Goal: Task Accomplishment & Management: Use online tool/utility

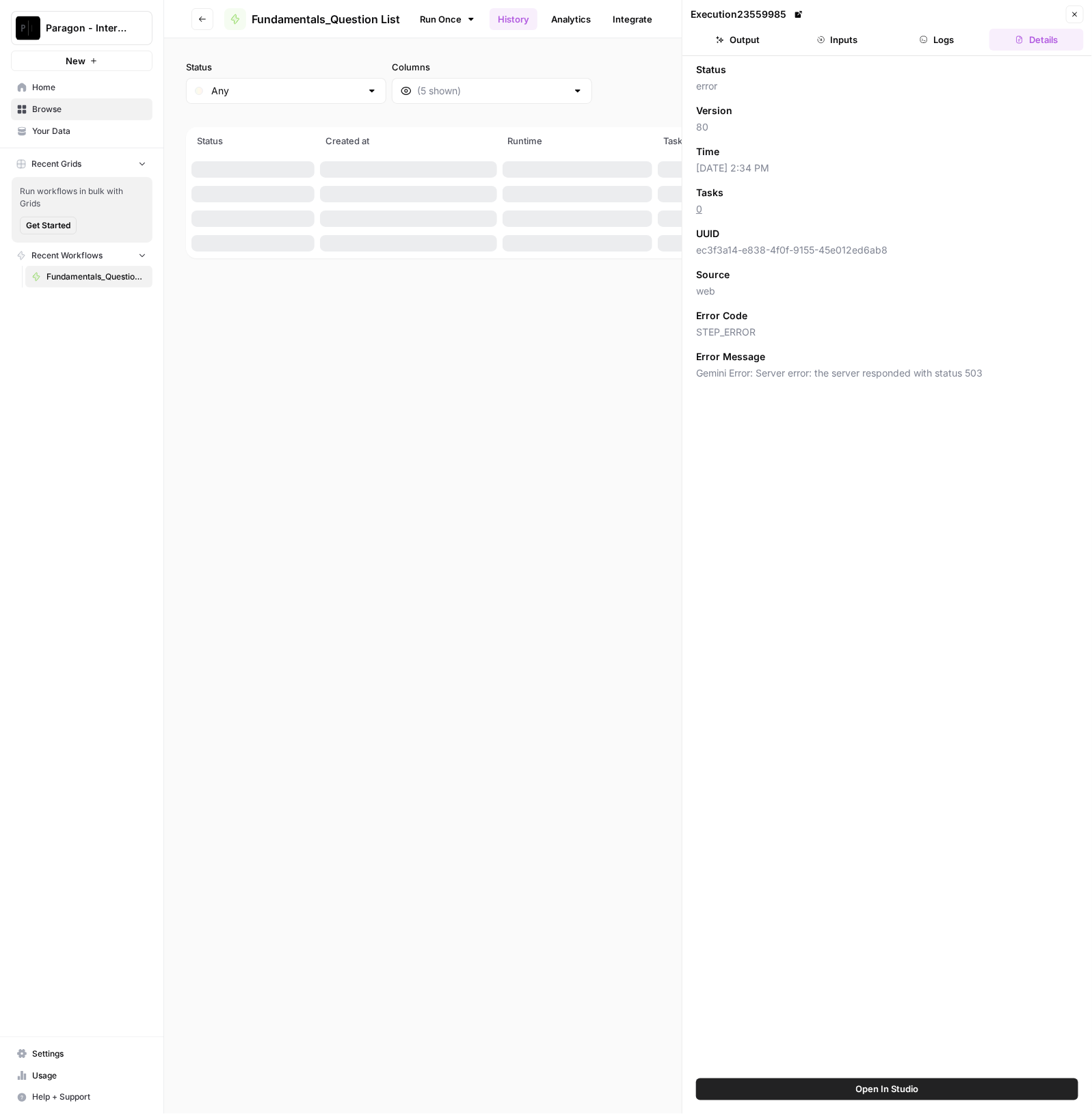
click at [82, 105] on span "Browse" at bounding box center [88, 109] width 114 height 12
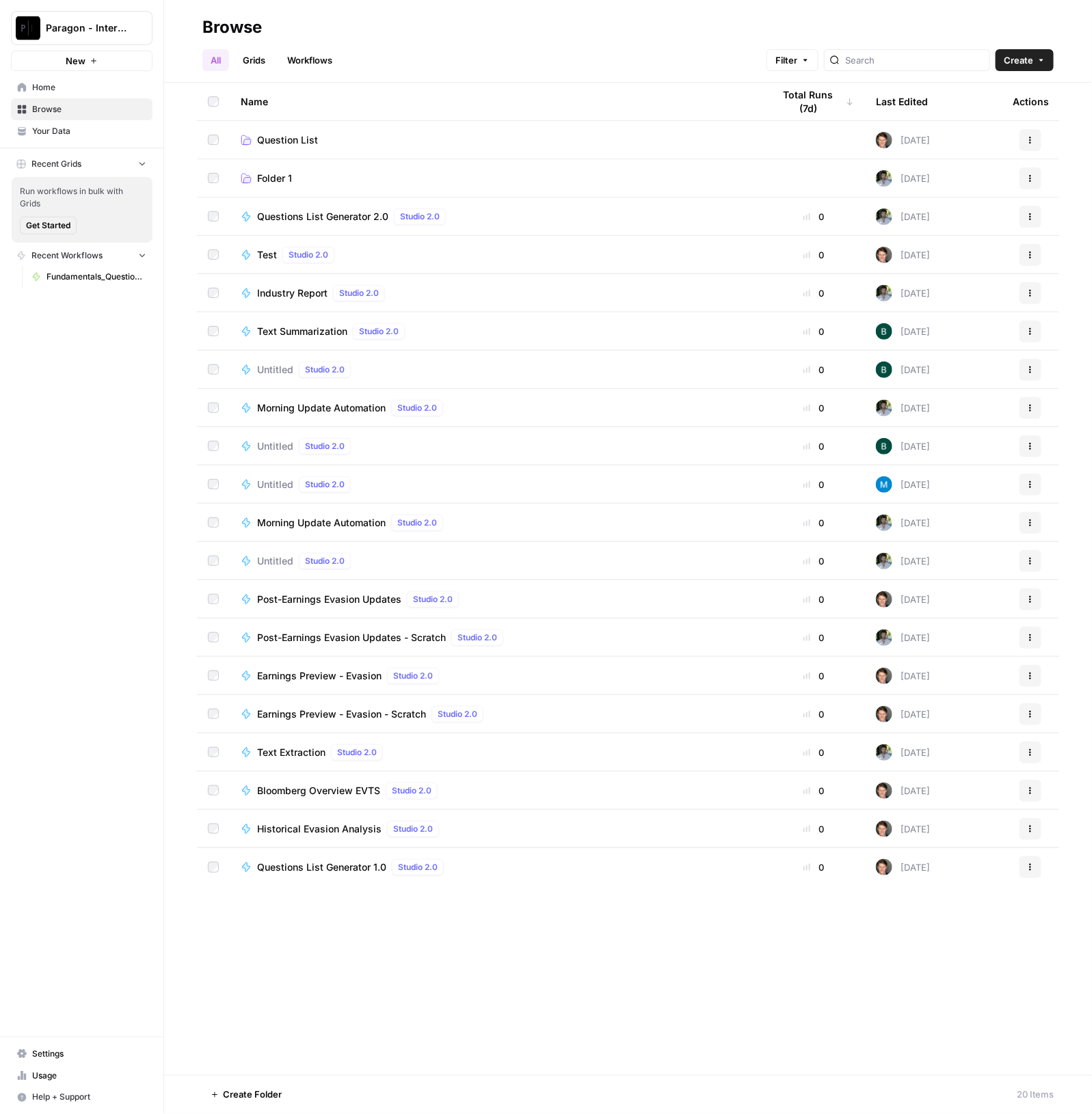
click at [336, 135] on link "Question List" at bounding box center [496, 141] width 511 height 14
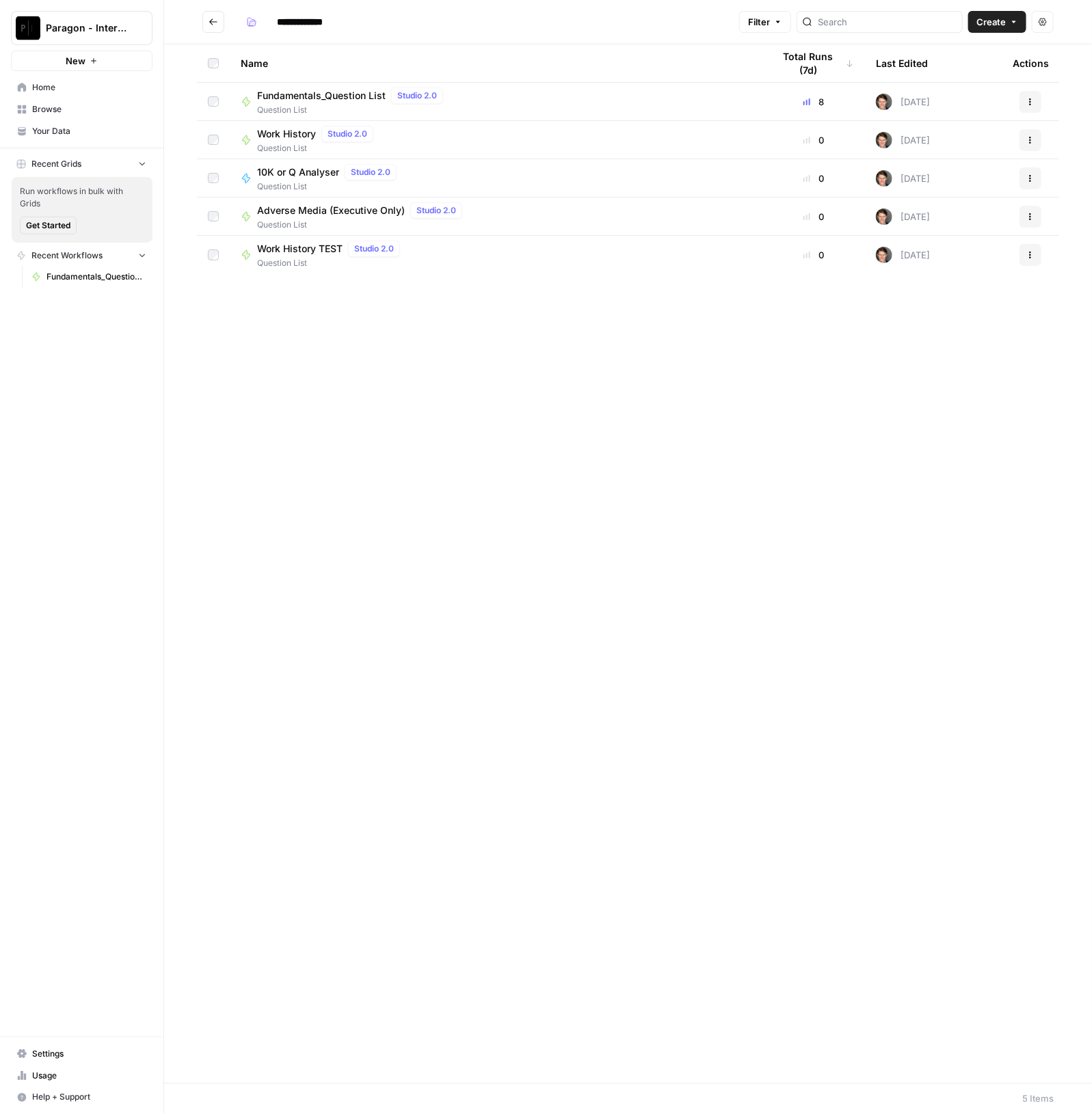
click at [326, 98] on span "Fundamentals_Question List" at bounding box center [322, 96] width 129 height 14
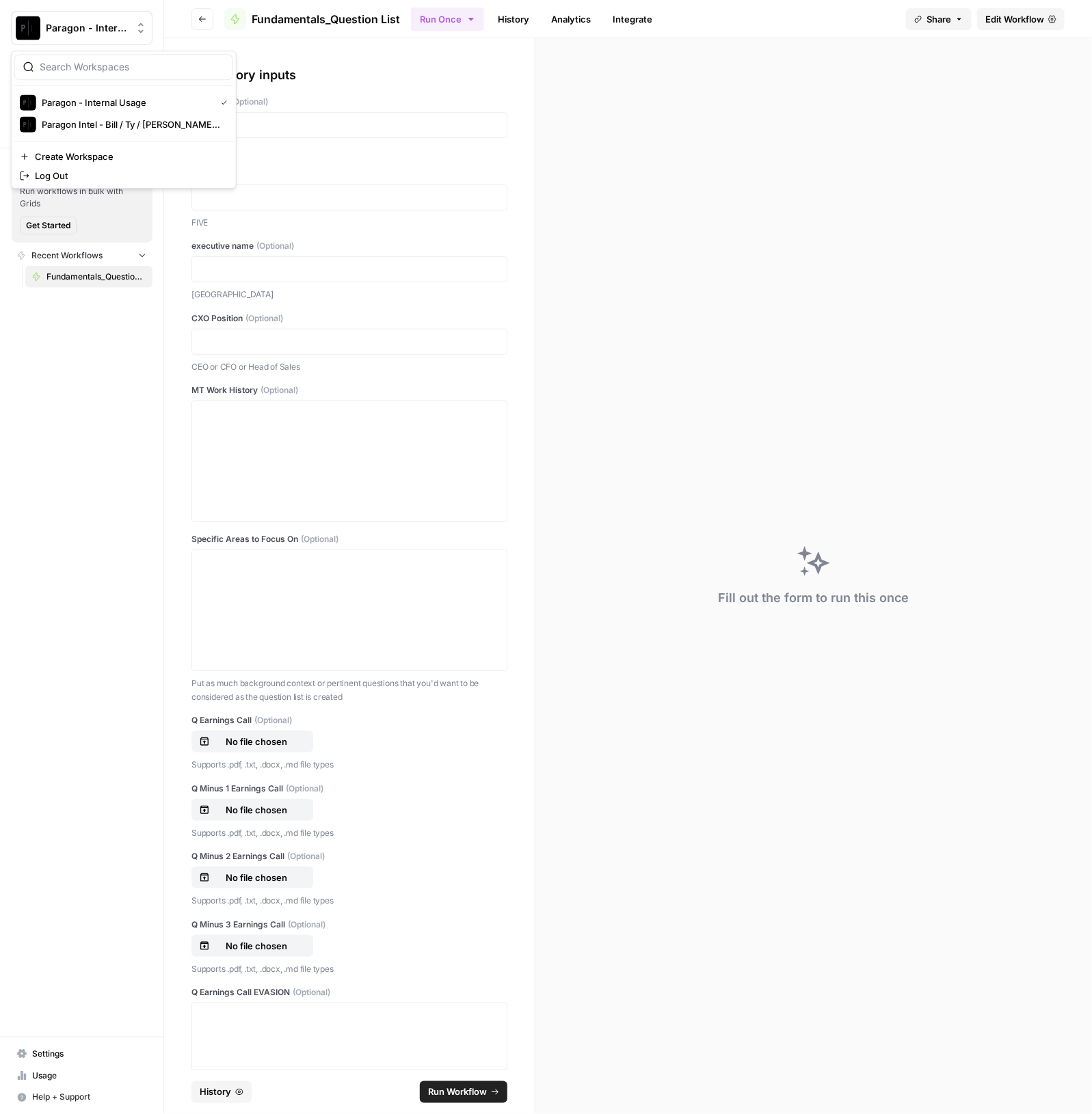
click at [89, 39] on button "Paragon - Internal Usage" at bounding box center [81, 28] width 142 height 35
click at [123, 119] on span "Paragon Intel - Bill / Ty / [PERSON_NAME] R&D" at bounding box center [132, 125] width 180 height 14
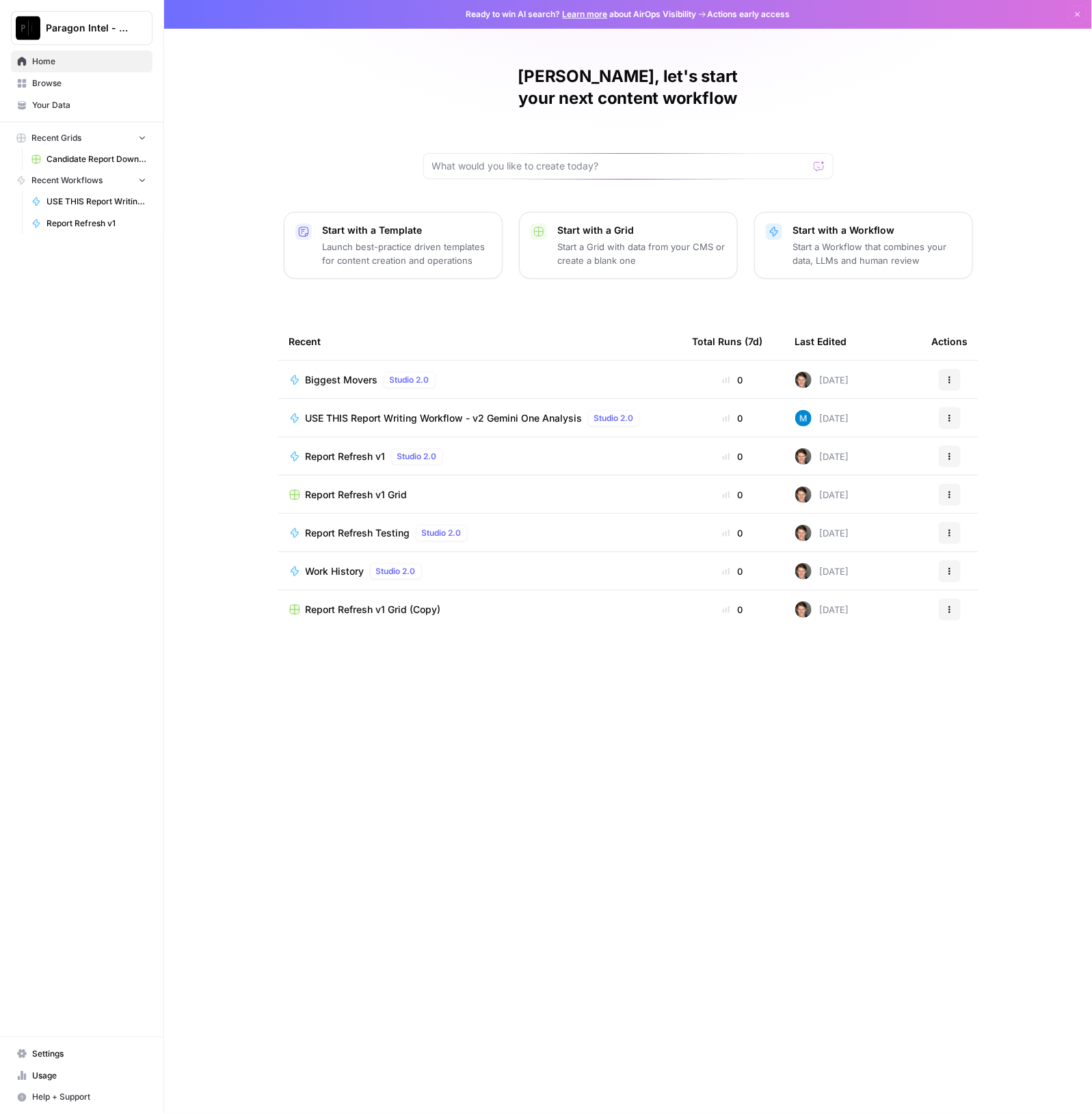
click at [352, 410] on div "USE THIS Report Writing Workflow - v2 Gemini One Analysis Studio 2.0" at bounding box center [475, 418] width 340 height 17
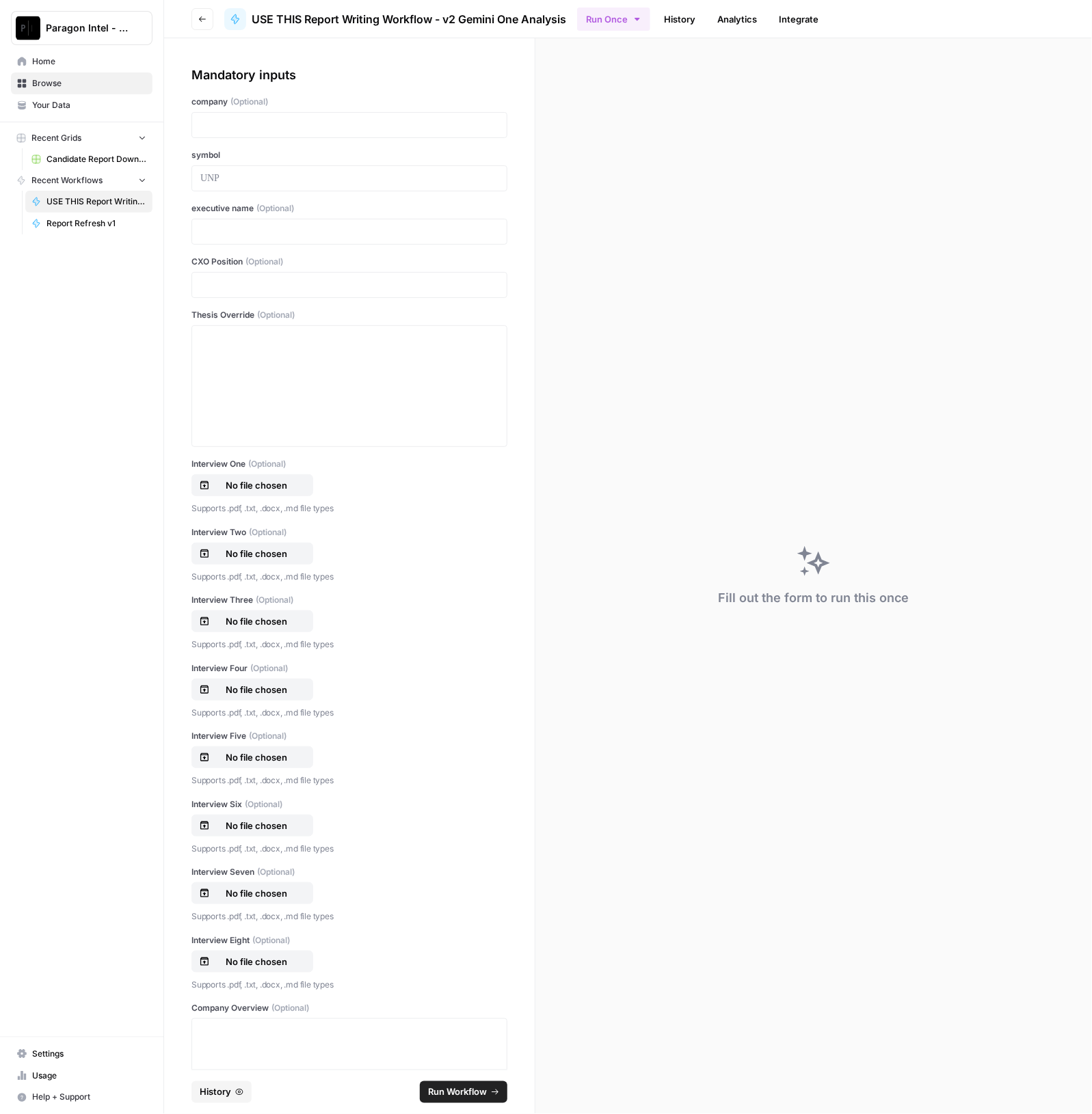
click at [683, 23] on link "History" at bounding box center [679, 19] width 48 height 22
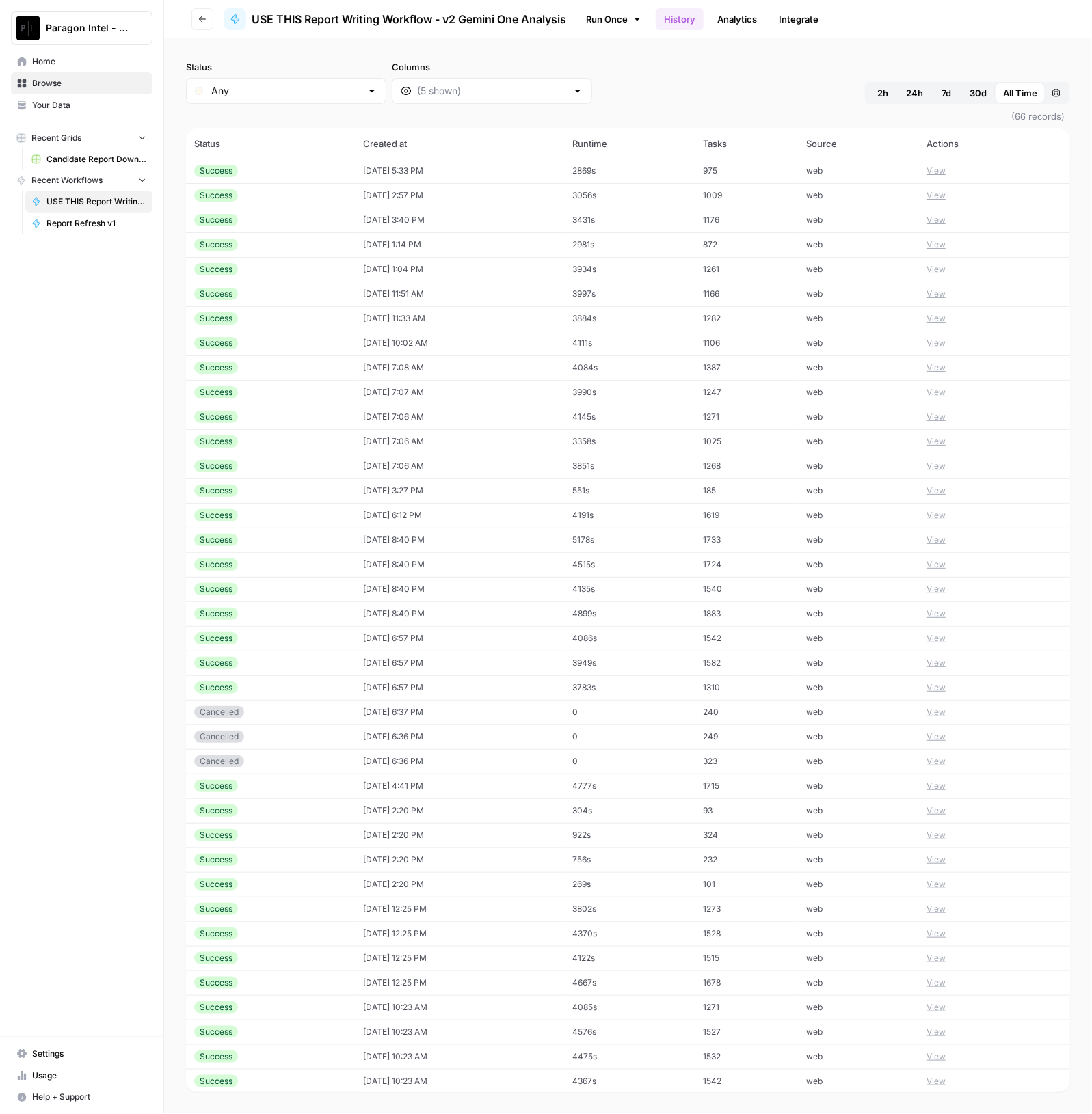
click at [309, 178] on td "Success" at bounding box center [270, 170] width 169 height 25
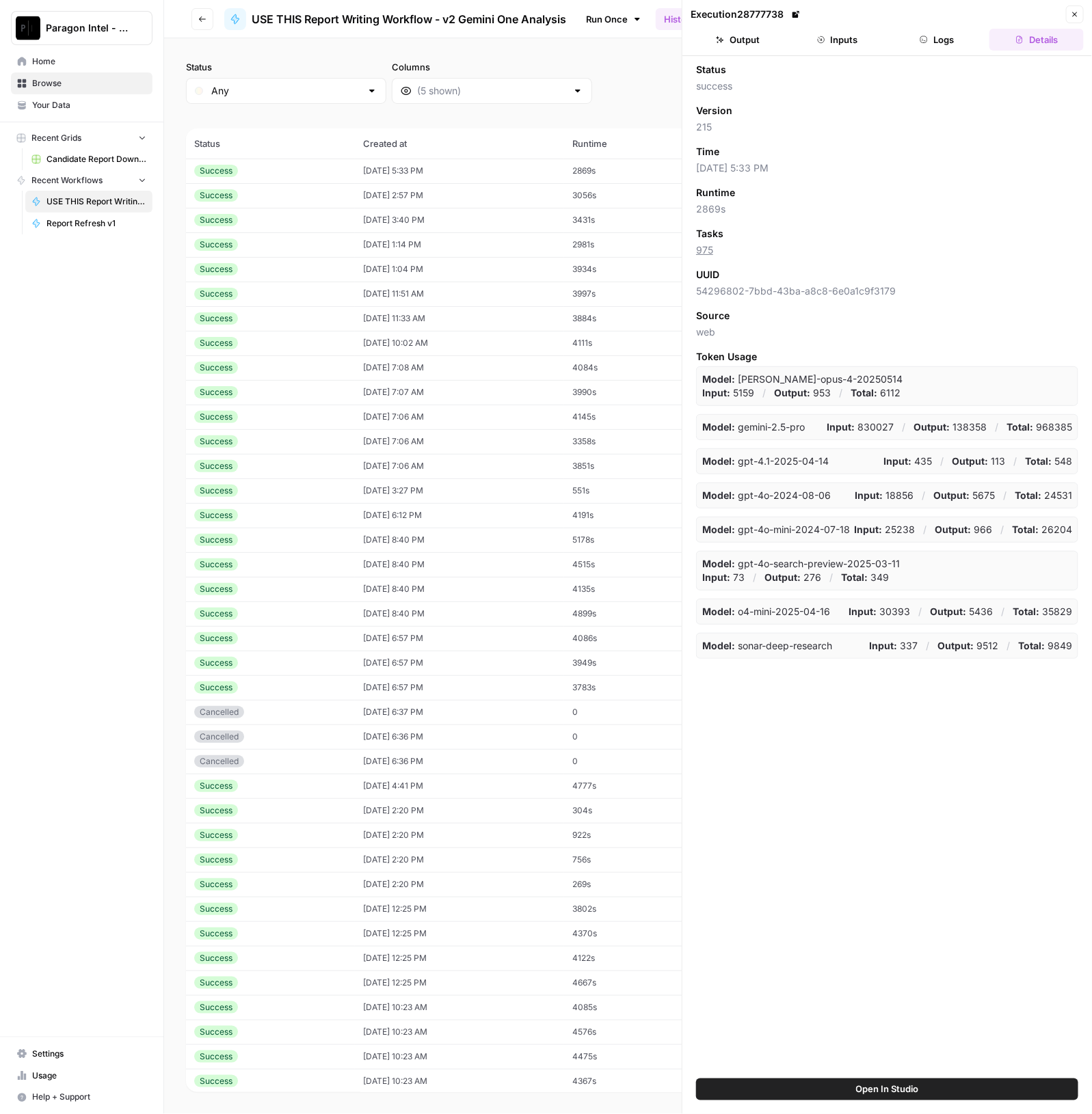
click at [760, 46] on button "Output" at bounding box center [737, 40] width 94 height 22
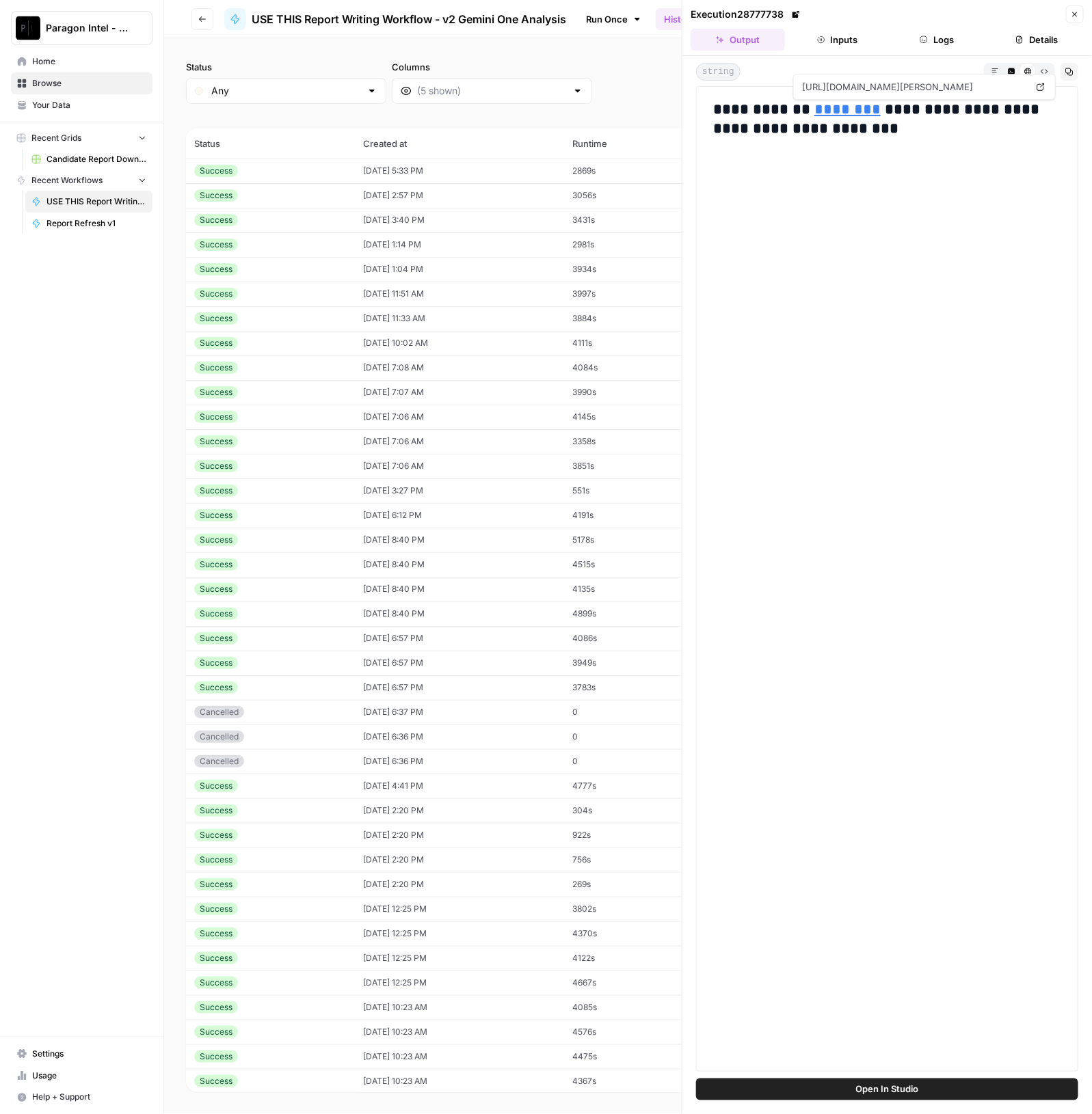
click at [827, 107] on link "********" at bounding box center [846, 109] width 66 height 15
click at [297, 164] on div "Success" at bounding box center [270, 170] width 152 height 12
click at [425, 178] on td "09/09/25 at 5:33 PM" at bounding box center [458, 170] width 209 height 25
click at [840, 36] on button "Inputs" at bounding box center [837, 40] width 94 height 22
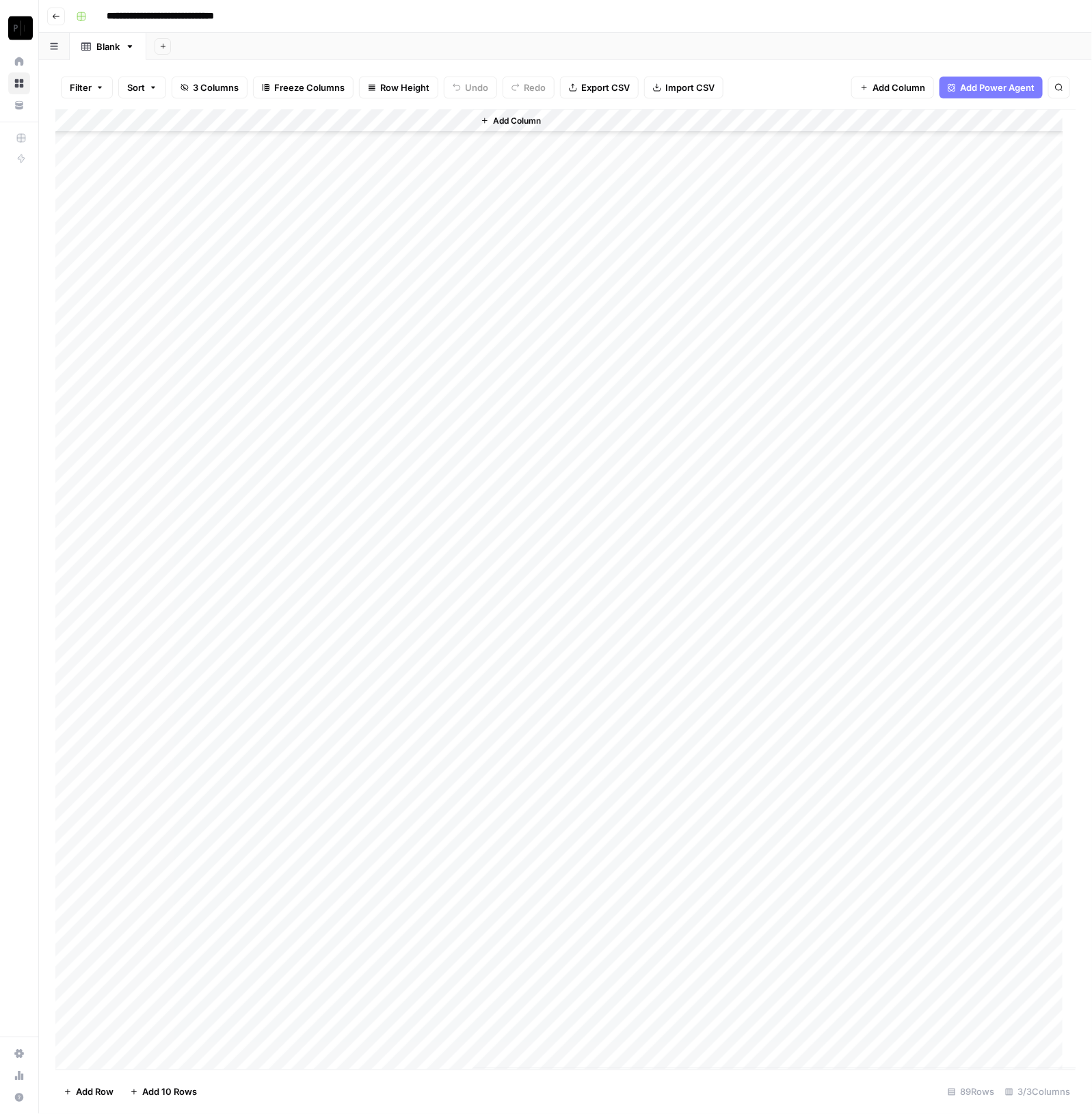
scroll to position [1153, 0]
click at [189, 119] on div "Add Column" at bounding box center [565, 589] width 1021 height 961
click at [192, 206] on div "Candidate Text Sort Ascending Sort Descending Filter Hide Column Remove Column" at bounding box center [184, 229] width 163 height 184
click at [189, 211] on span "Sort Ascending" at bounding box center [189, 217] width 120 height 14
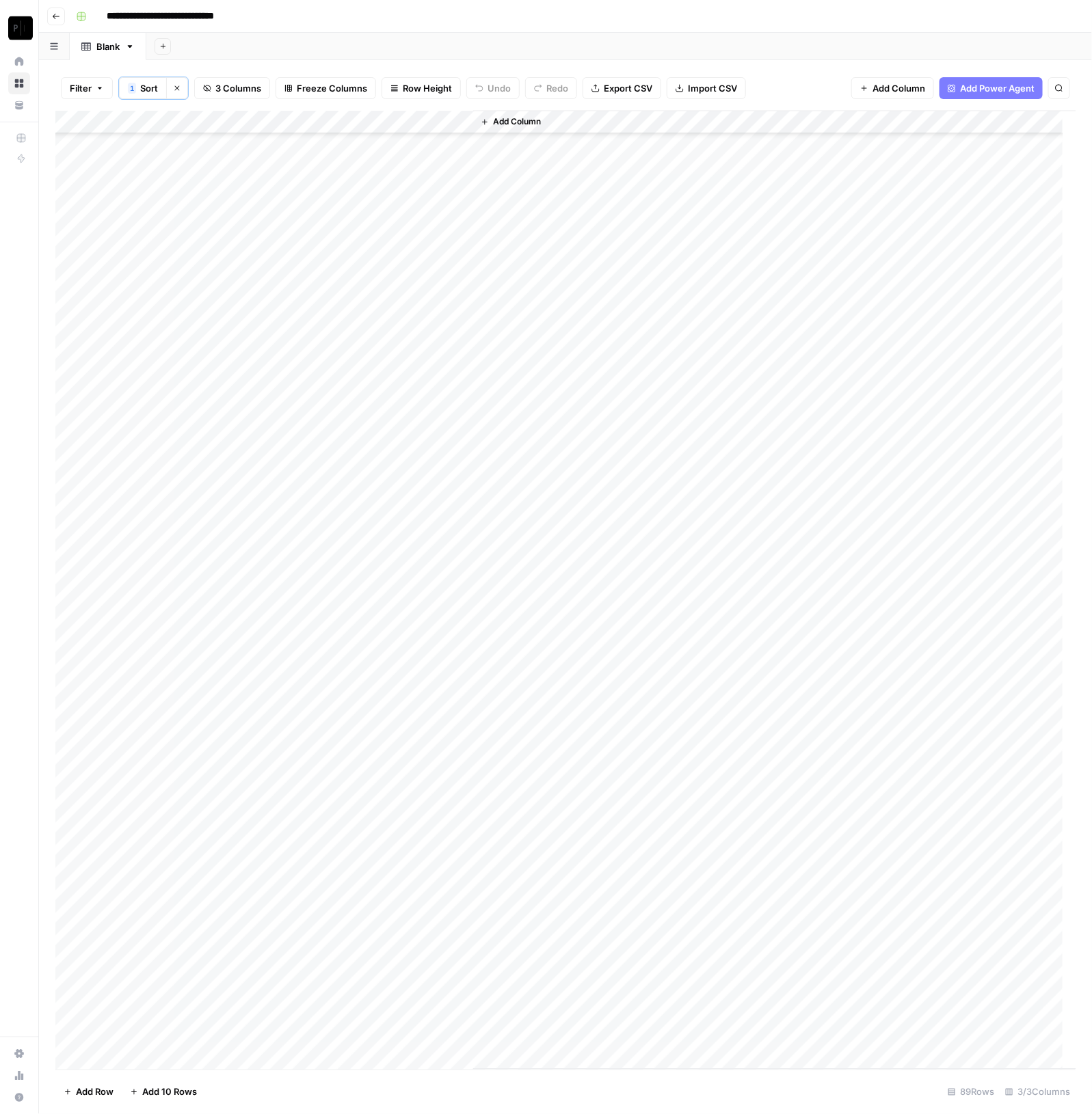
click at [310, 803] on div "Add Column" at bounding box center [565, 590] width 1021 height 960
click at [340, 803] on div "Add Column" at bounding box center [565, 590] width 1021 height 960
